Goal: Check status: Check status

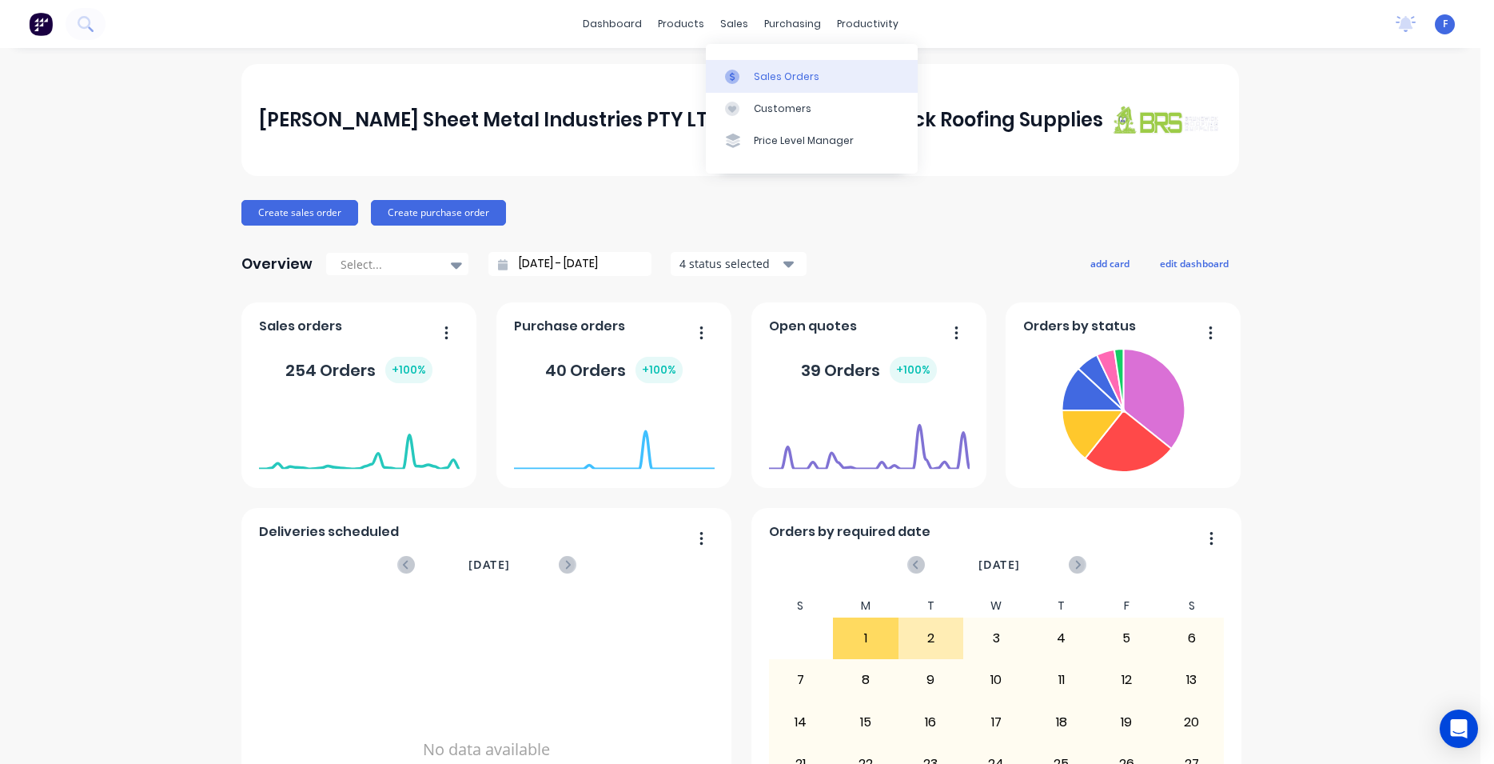
click at [776, 71] on div "Sales Orders" at bounding box center [787, 77] width 66 height 14
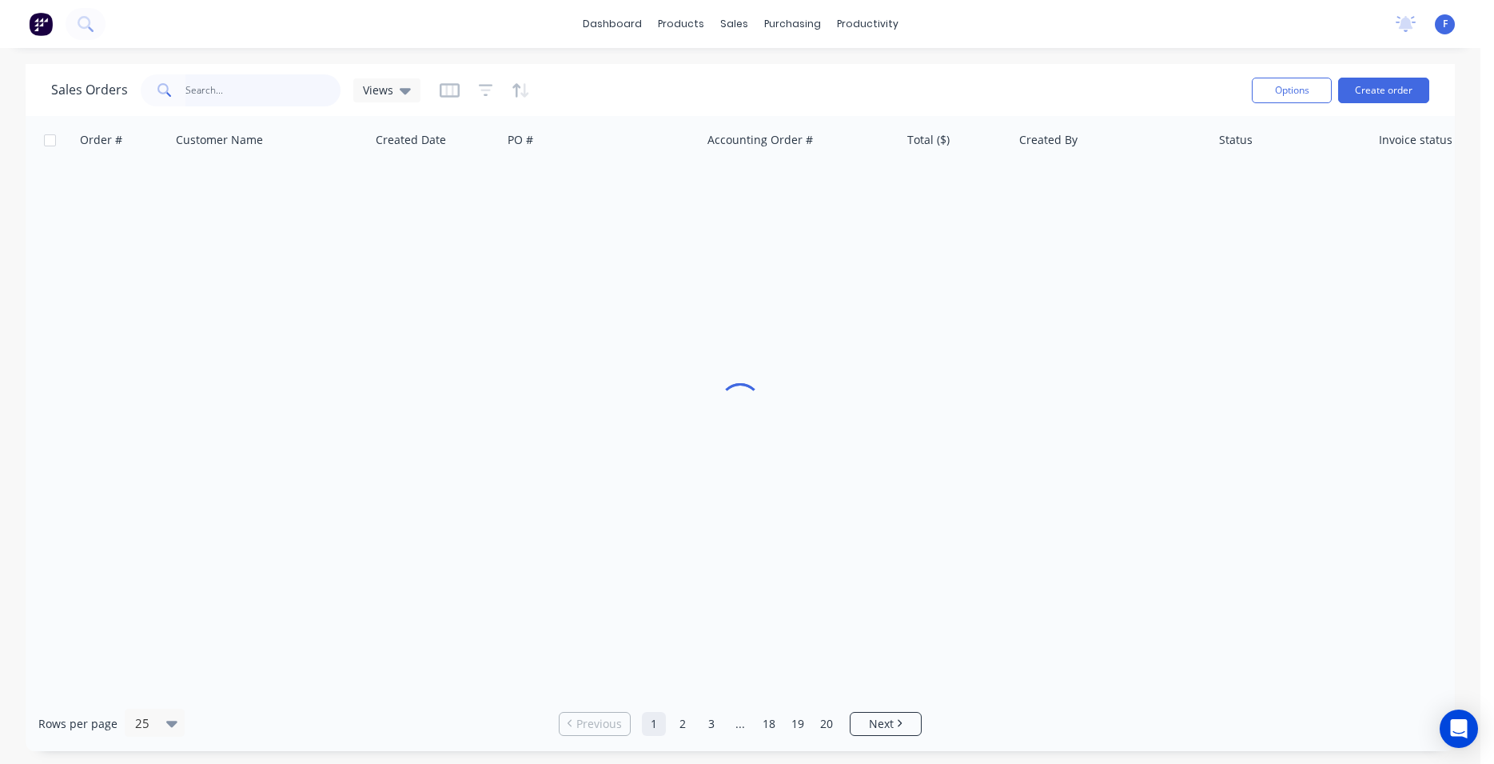
click at [215, 80] on input "text" at bounding box center [264, 90] width 156 height 32
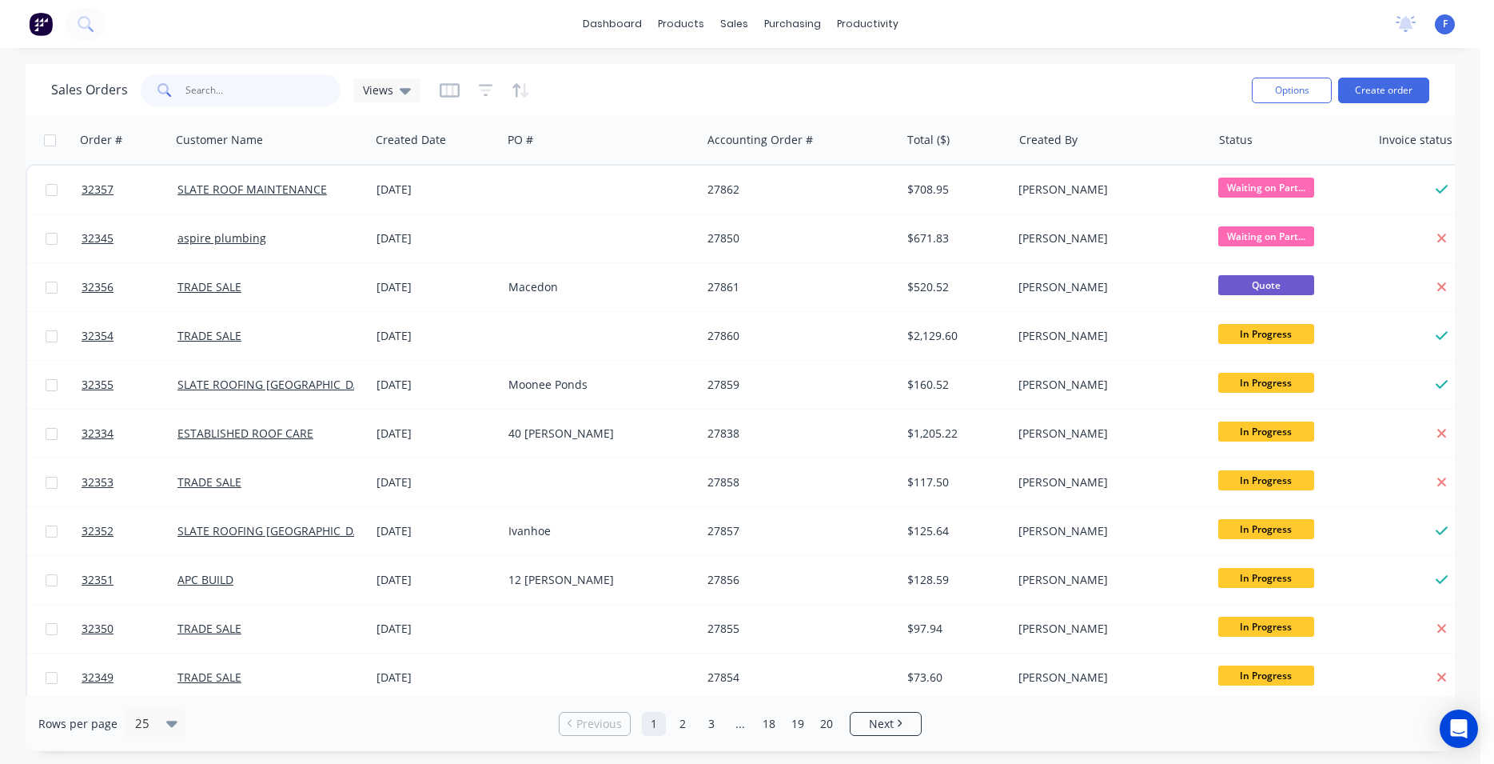
click at [225, 94] on input "text" at bounding box center [264, 90] width 156 height 32
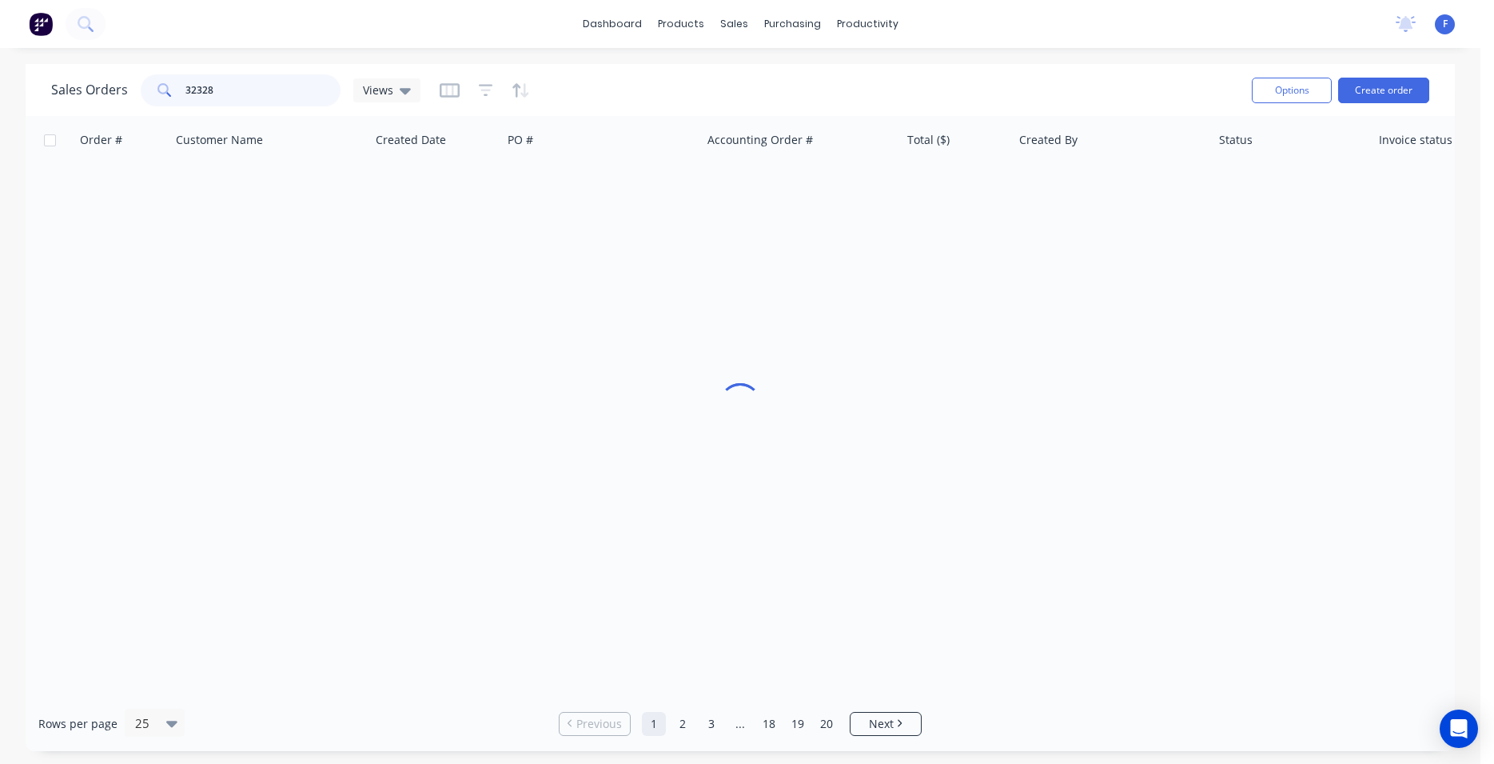
type input "32328"
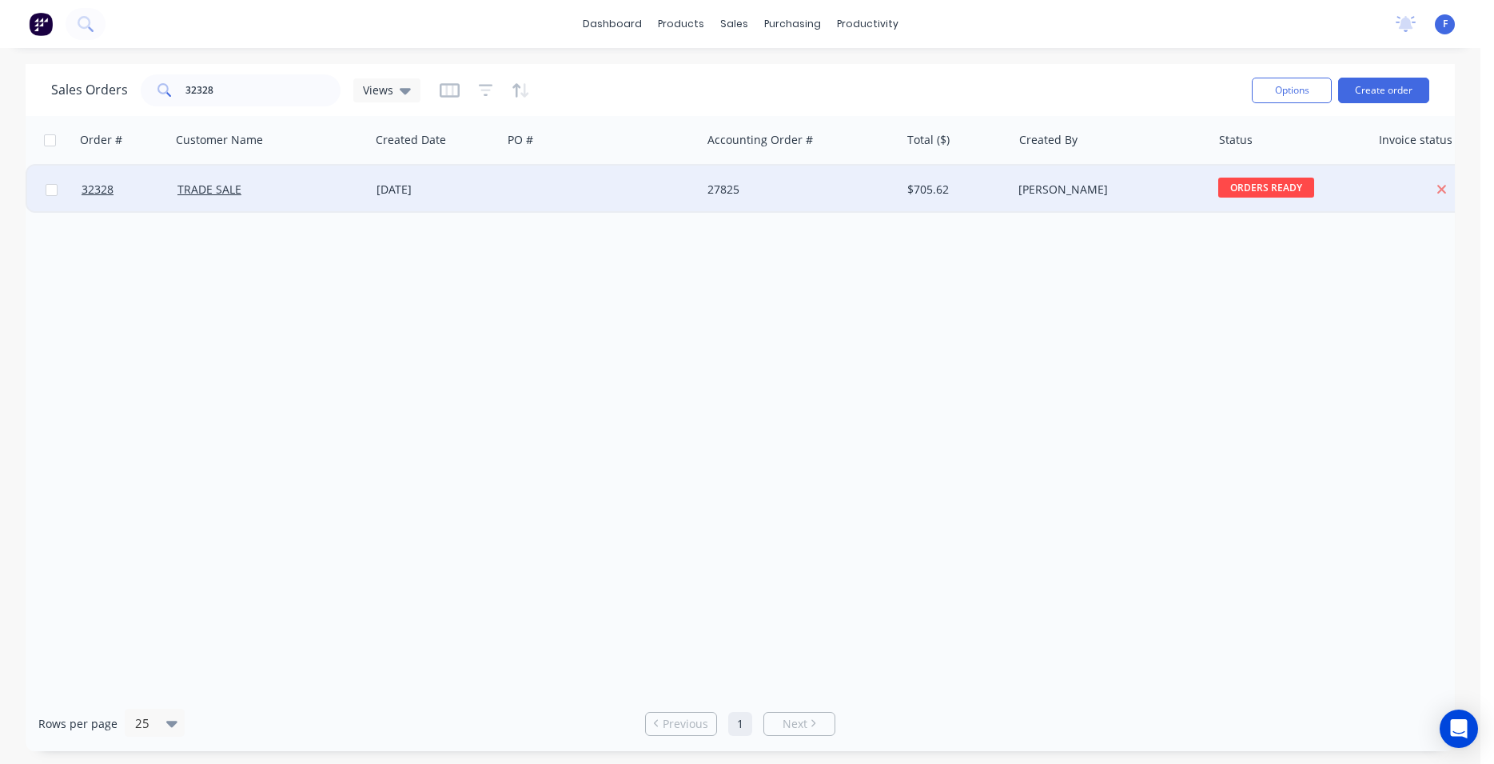
click at [590, 186] on div at bounding box center [601, 190] width 199 height 48
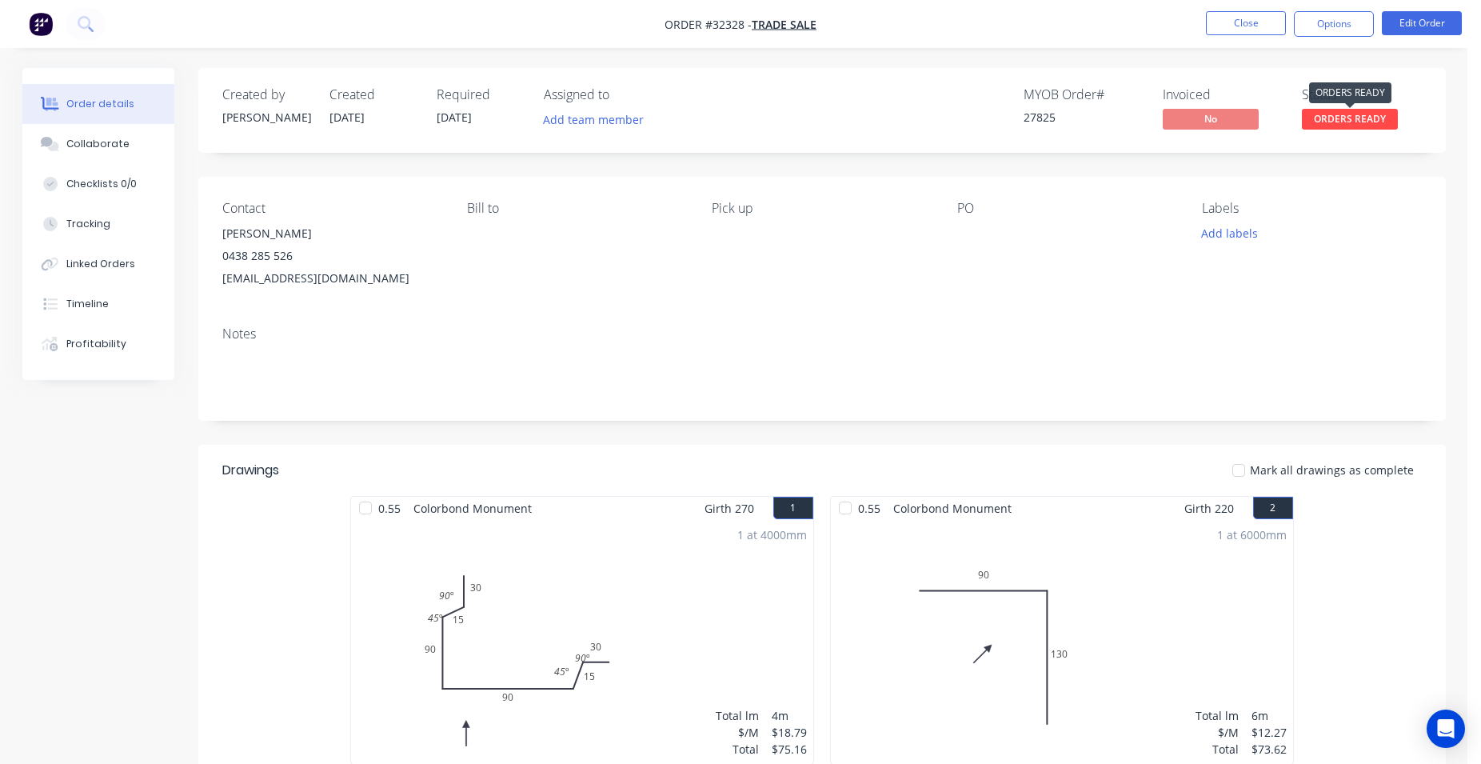
click at [1356, 121] on span "ORDERS READY" at bounding box center [1350, 119] width 96 height 20
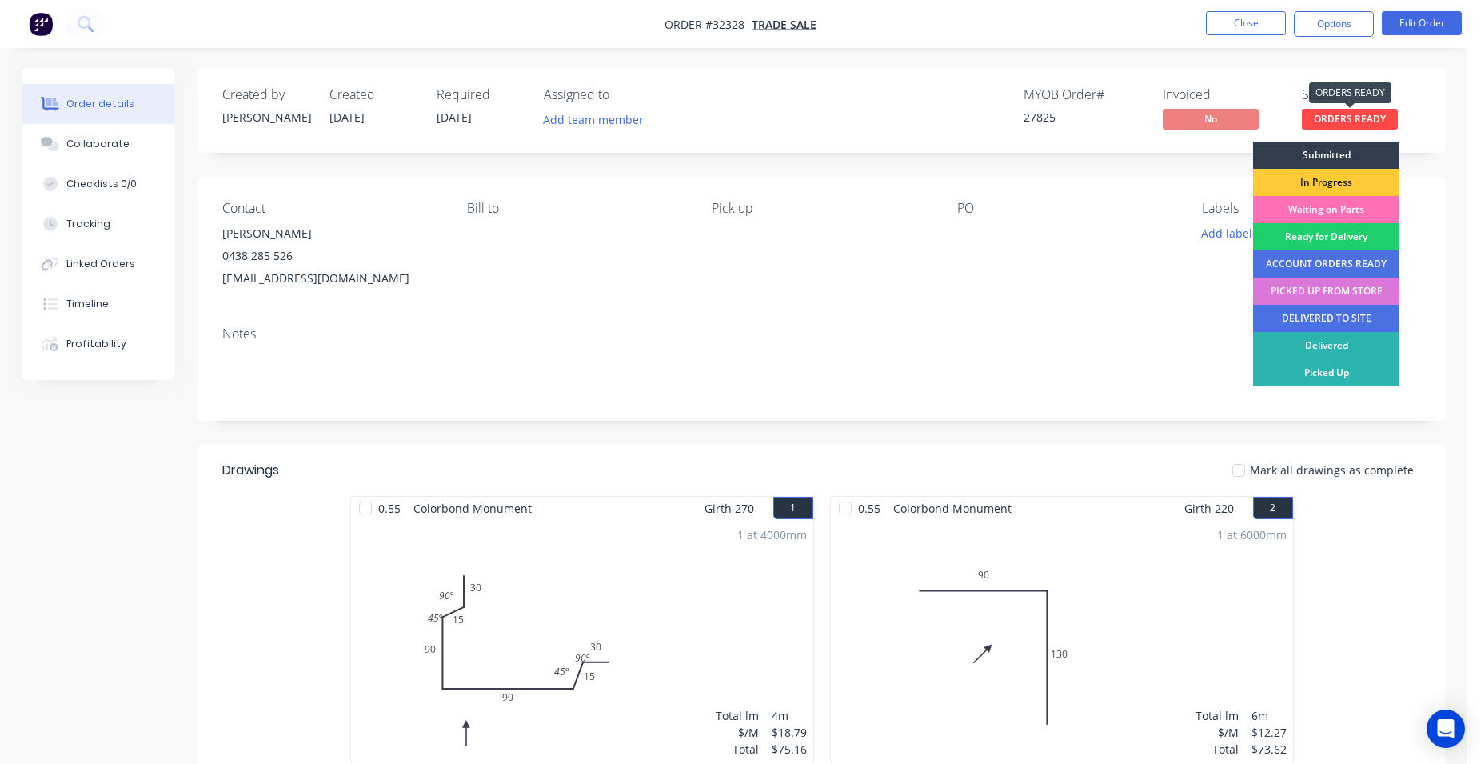
click at [1358, 119] on span "ORDERS READY" at bounding box center [1350, 119] width 96 height 20
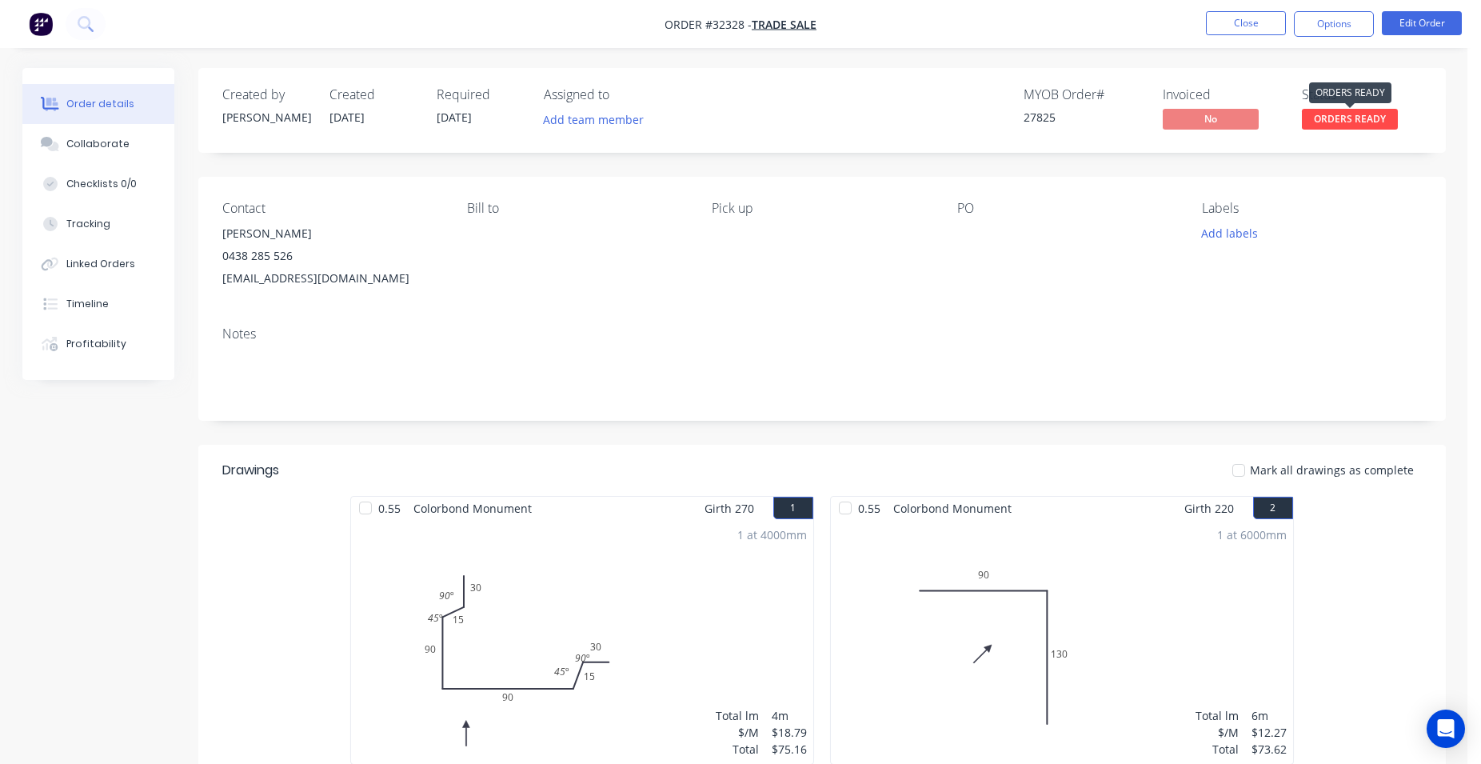
click at [1352, 124] on span "ORDERS READY" at bounding box center [1350, 119] width 96 height 20
click at [1337, 29] on button "Options" at bounding box center [1334, 24] width 80 height 26
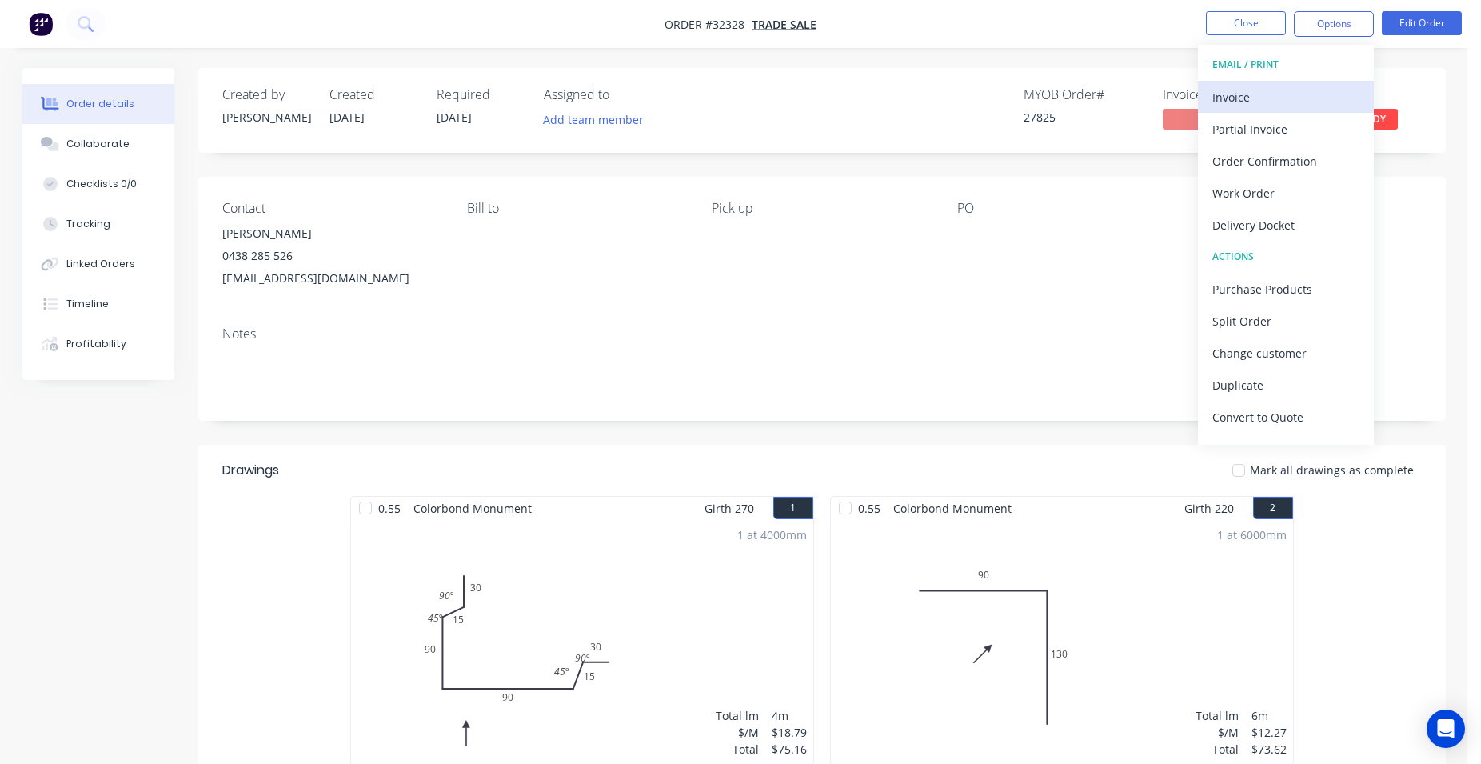
click at [1263, 106] on div "Invoice" at bounding box center [1285, 97] width 147 height 23
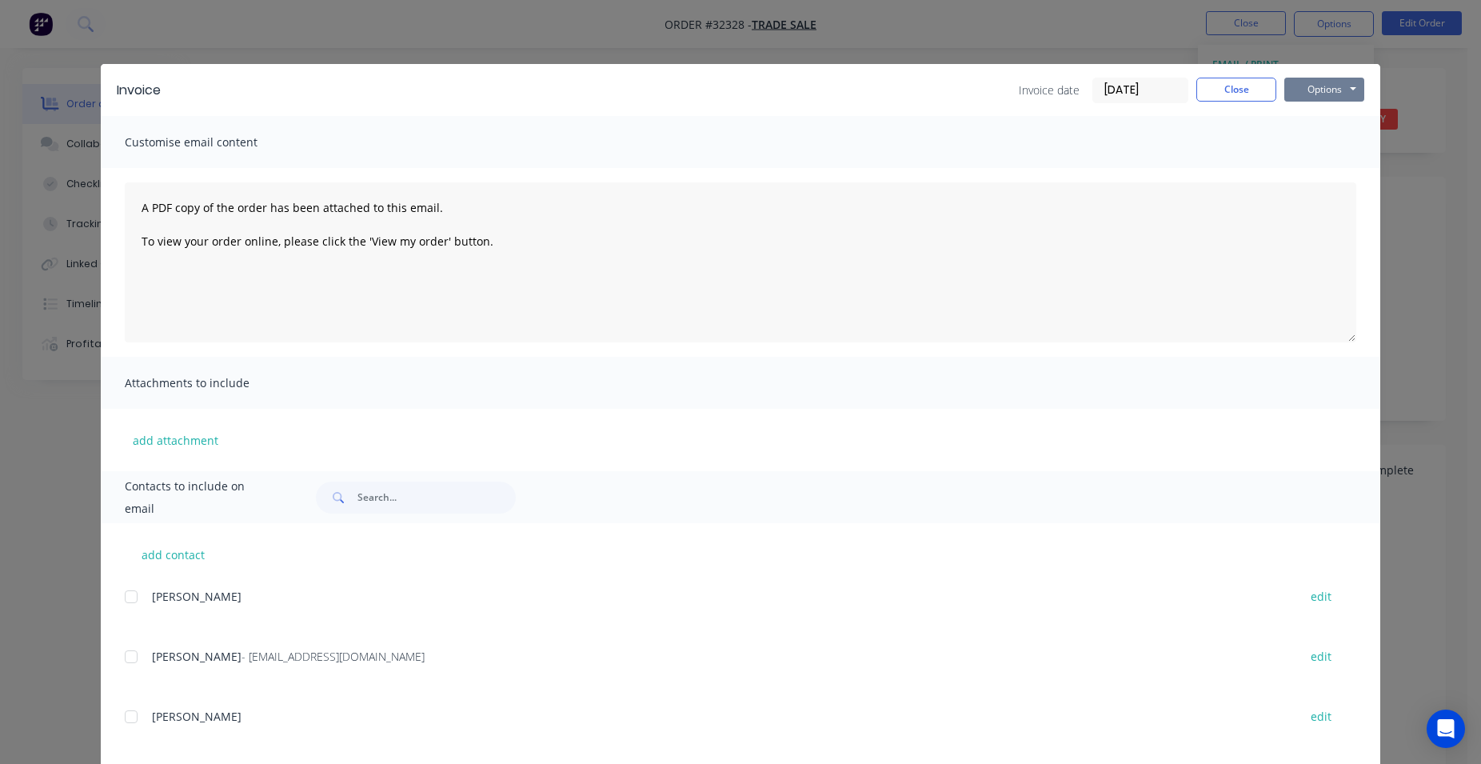
click at [1310, 94] on button "Options" at bounding box center [1324, 90] width 80 height 24
click at [1320, 141] on button "Print" at bounding box center [1335, 144] width 102 height 26
click at [1246, 93] on button "Close" at bounding box center [1236, 90] width 80 height 24
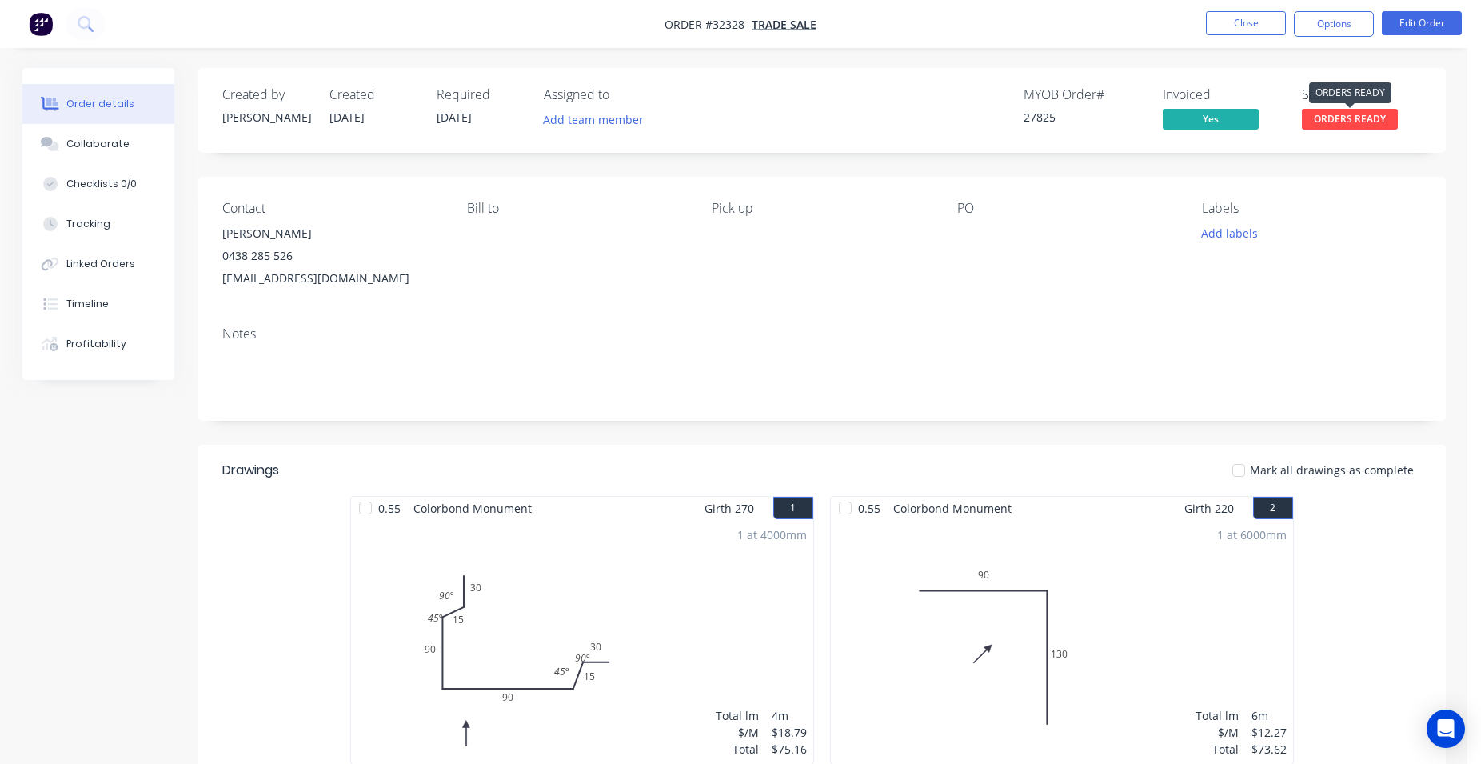
click at [1386, 124] on span "ORDERS READY" at bounding box center [1350, 119] width 96 height 20
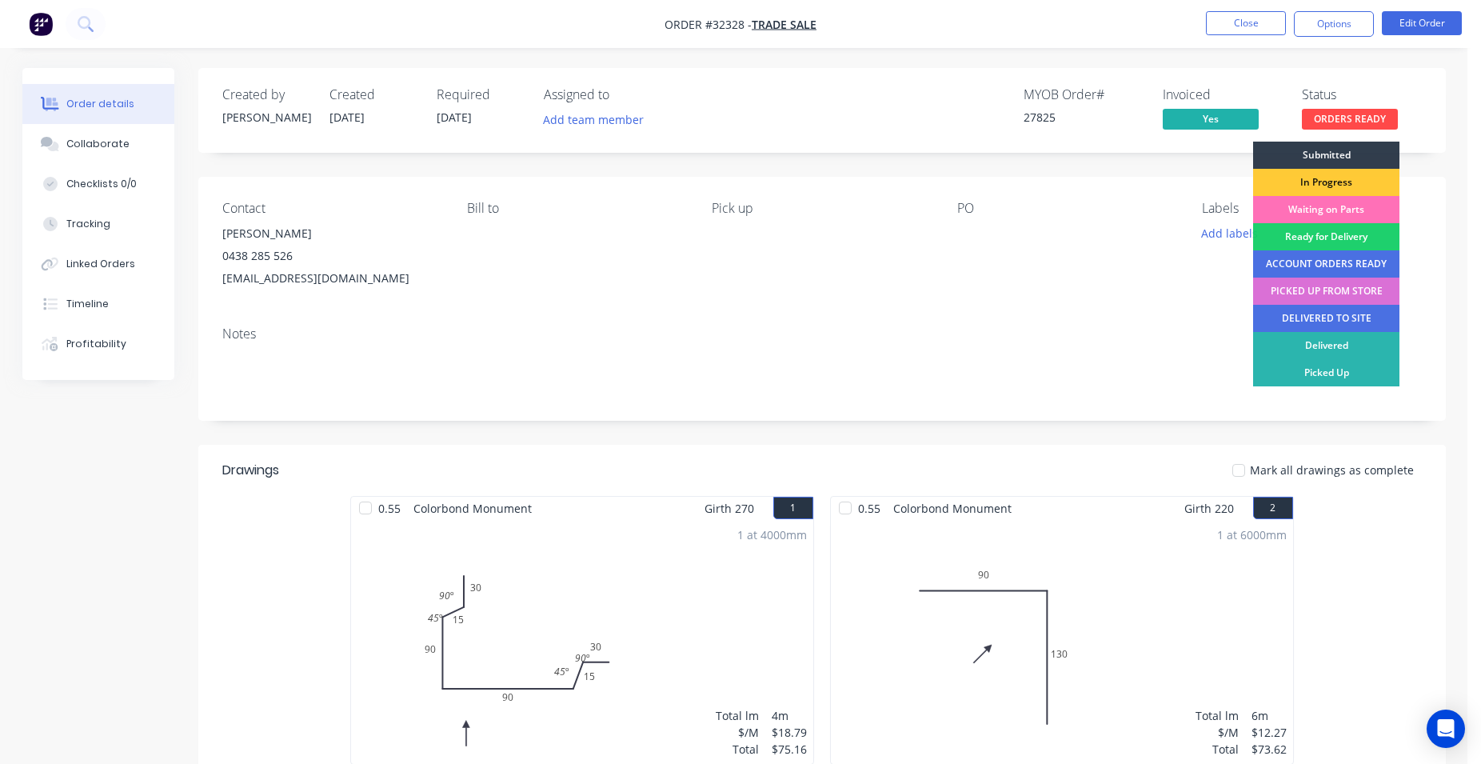
click at [1347, 296] on div "PICKED UP FROM STORE" at bounding box center [1326, 290] width 146 height 27
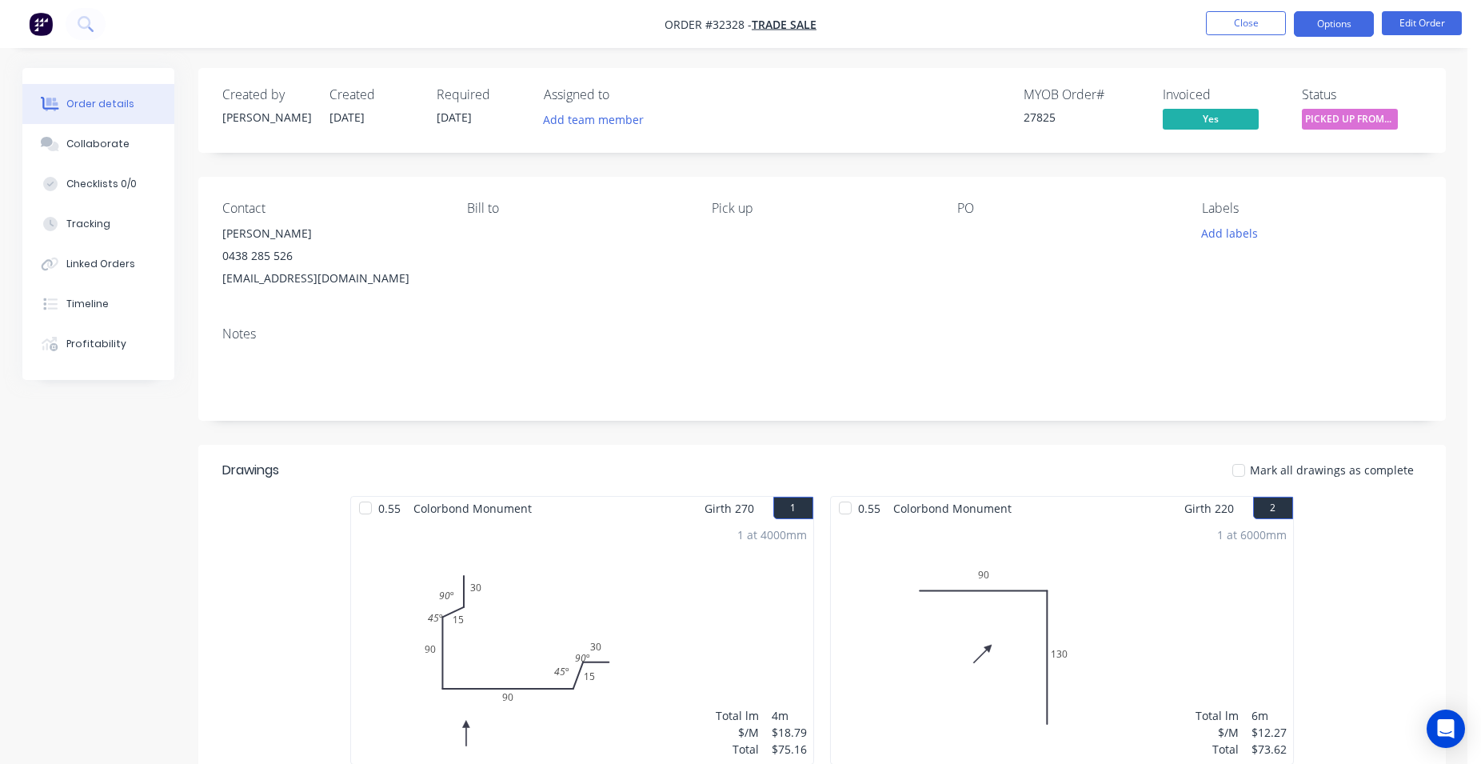
click at [1315, 28] on button "Options" at bounding box center [1334, 24] width 80 height 26
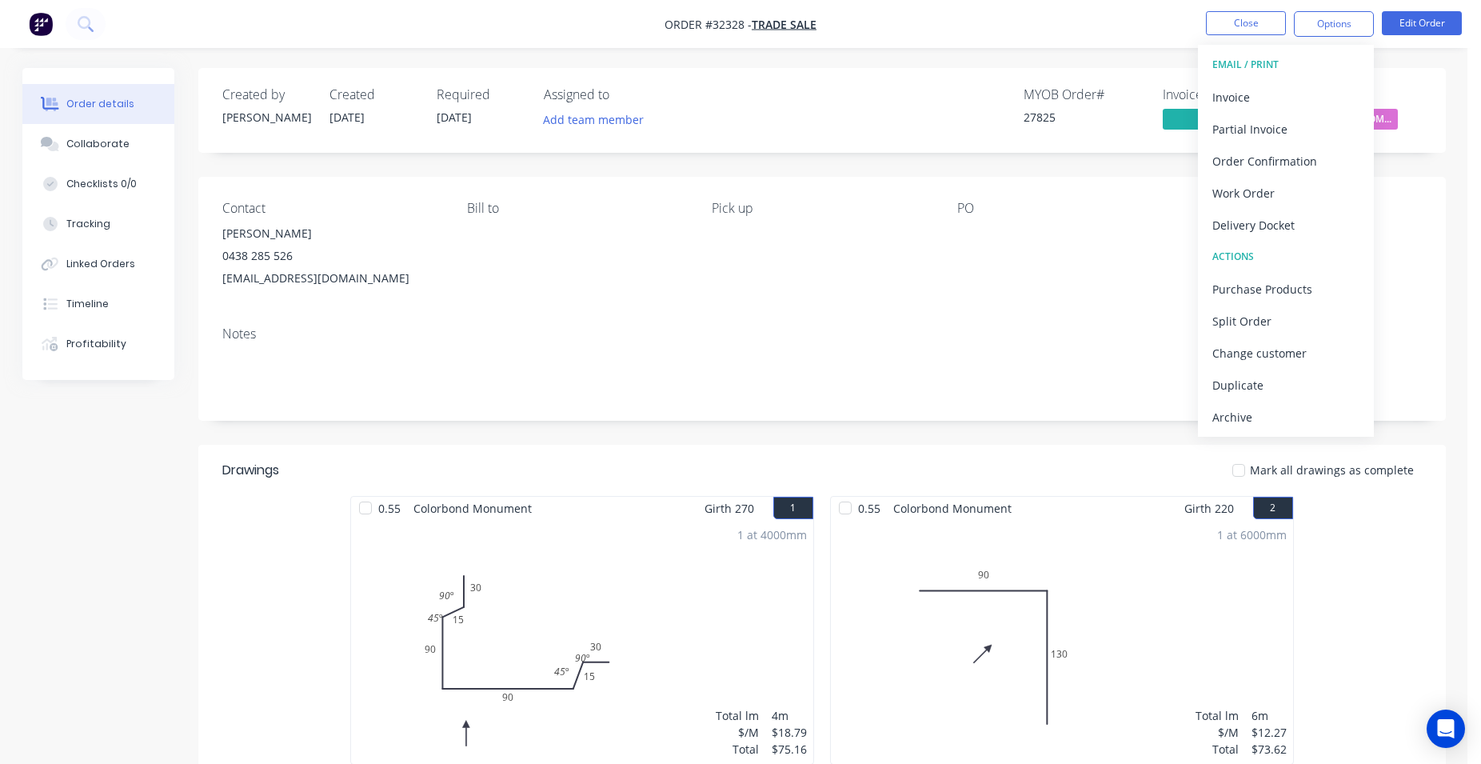
click at [1438, 70] on div "Created by [PERSON_NAME] Created [DATE] Required [DATE] Assigned to Add team me…" at bounding box center [821, 110] width 1247 height 85
